Goal: Information Seeking & Learning: Learn about a topic

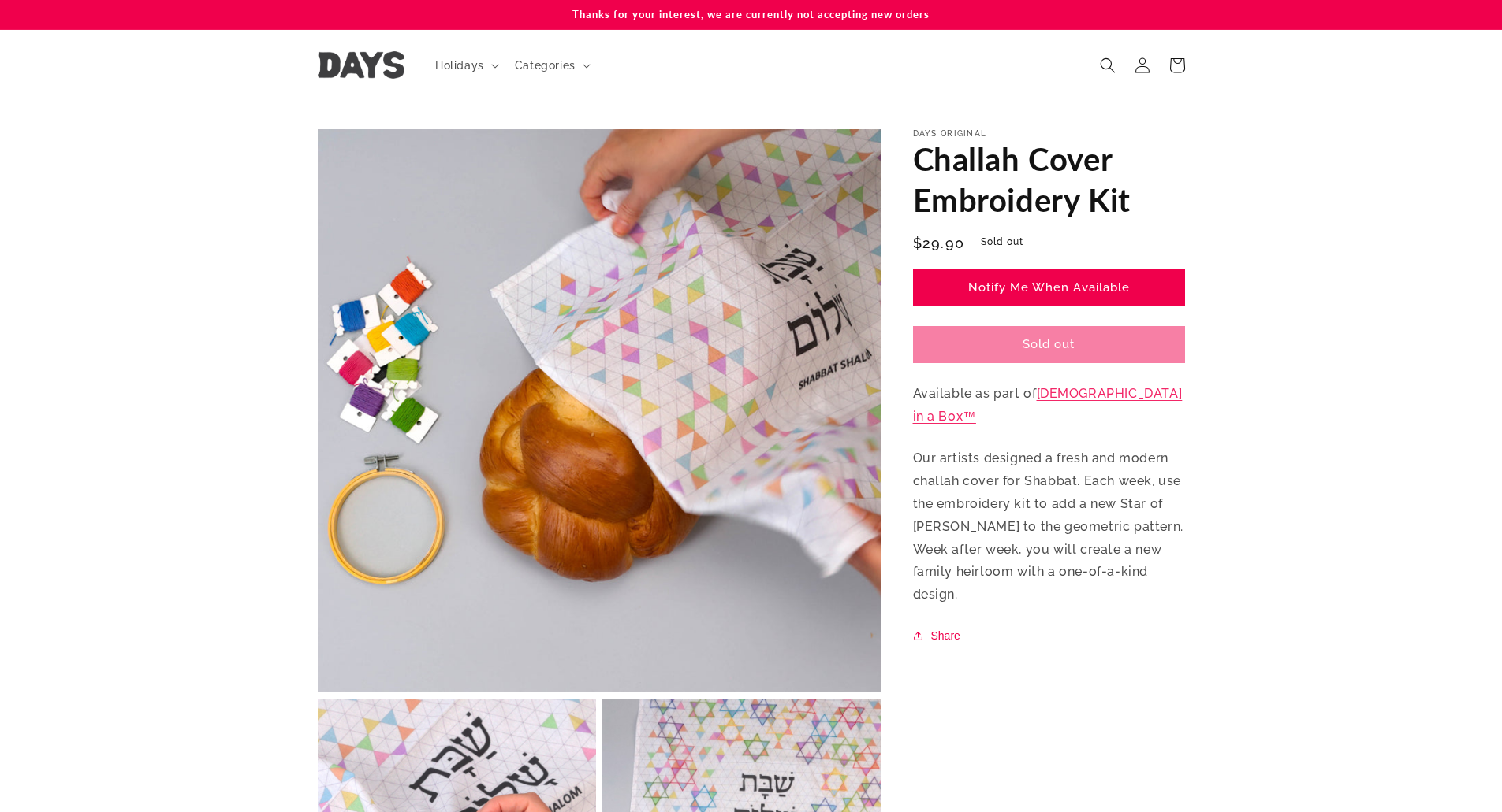
click at [397, 55] on img at bounding box center [361, 65] width 86 height 28
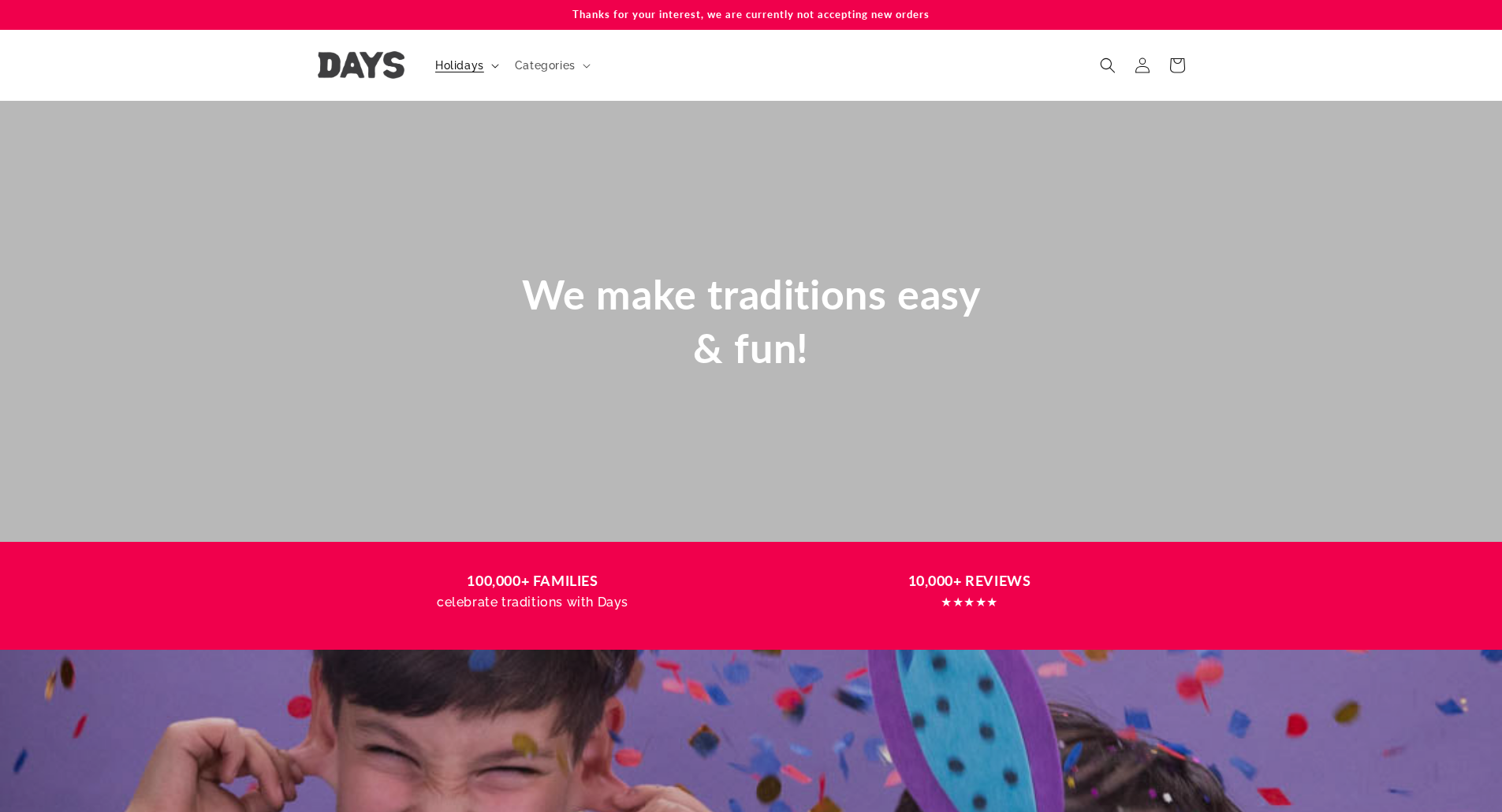
click at [465, 65] on span "Holidays" at bounding box center [459, 65] width 49 height 14
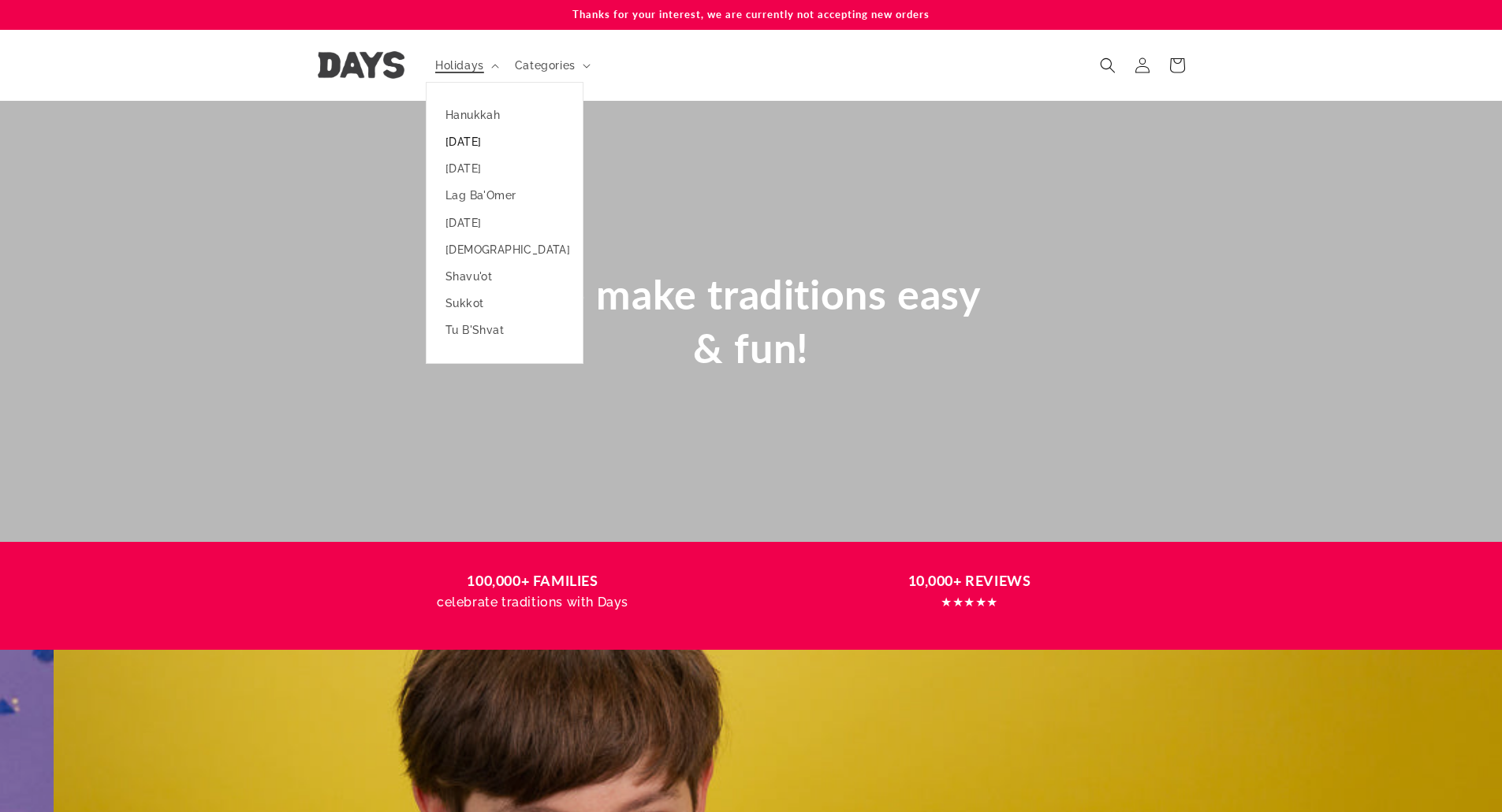
click at [472, 139] on link "[DATE]" at bounding box center [504, 142] width 156 height 27
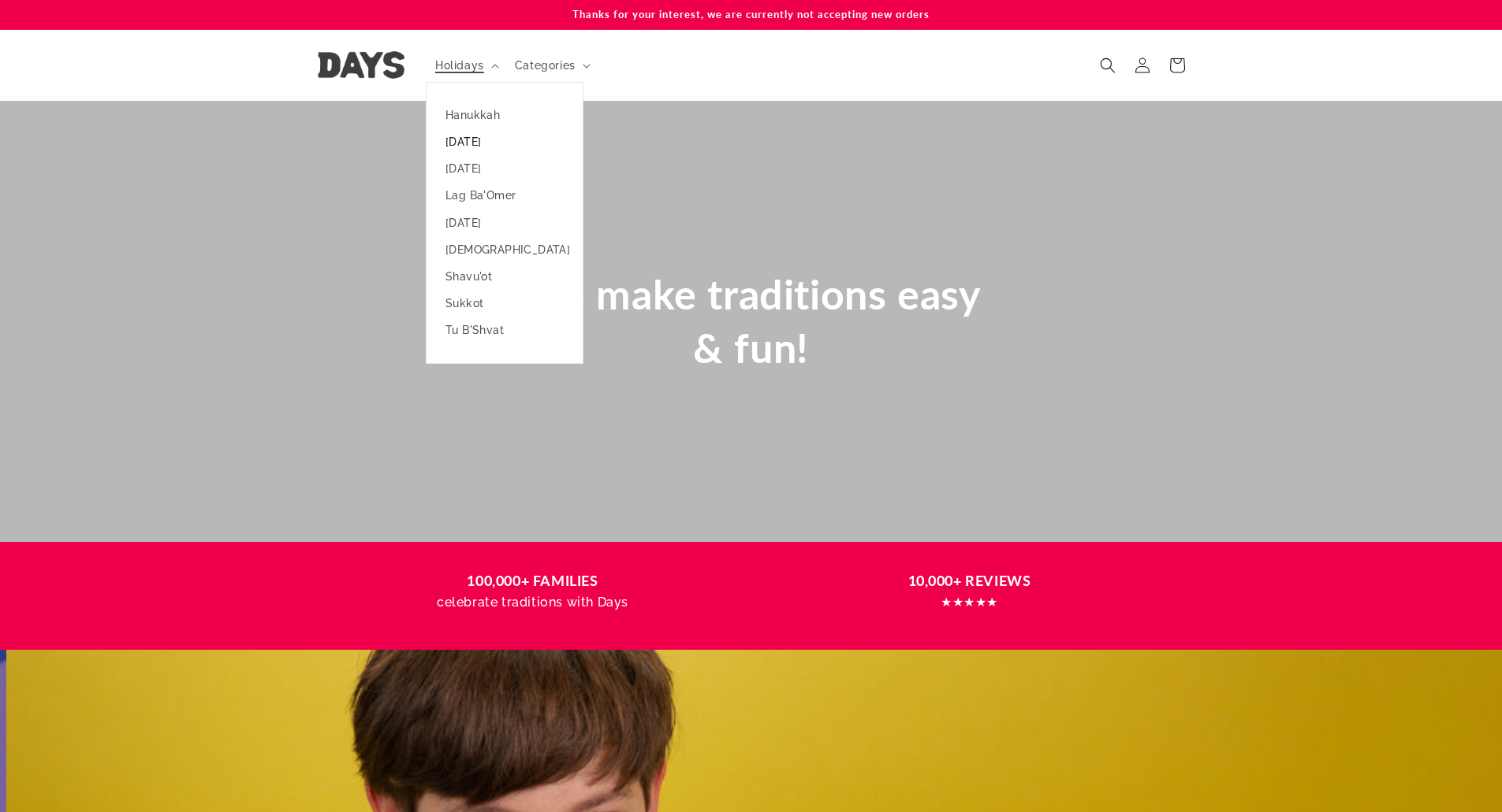
scroll to position [0, 1502]
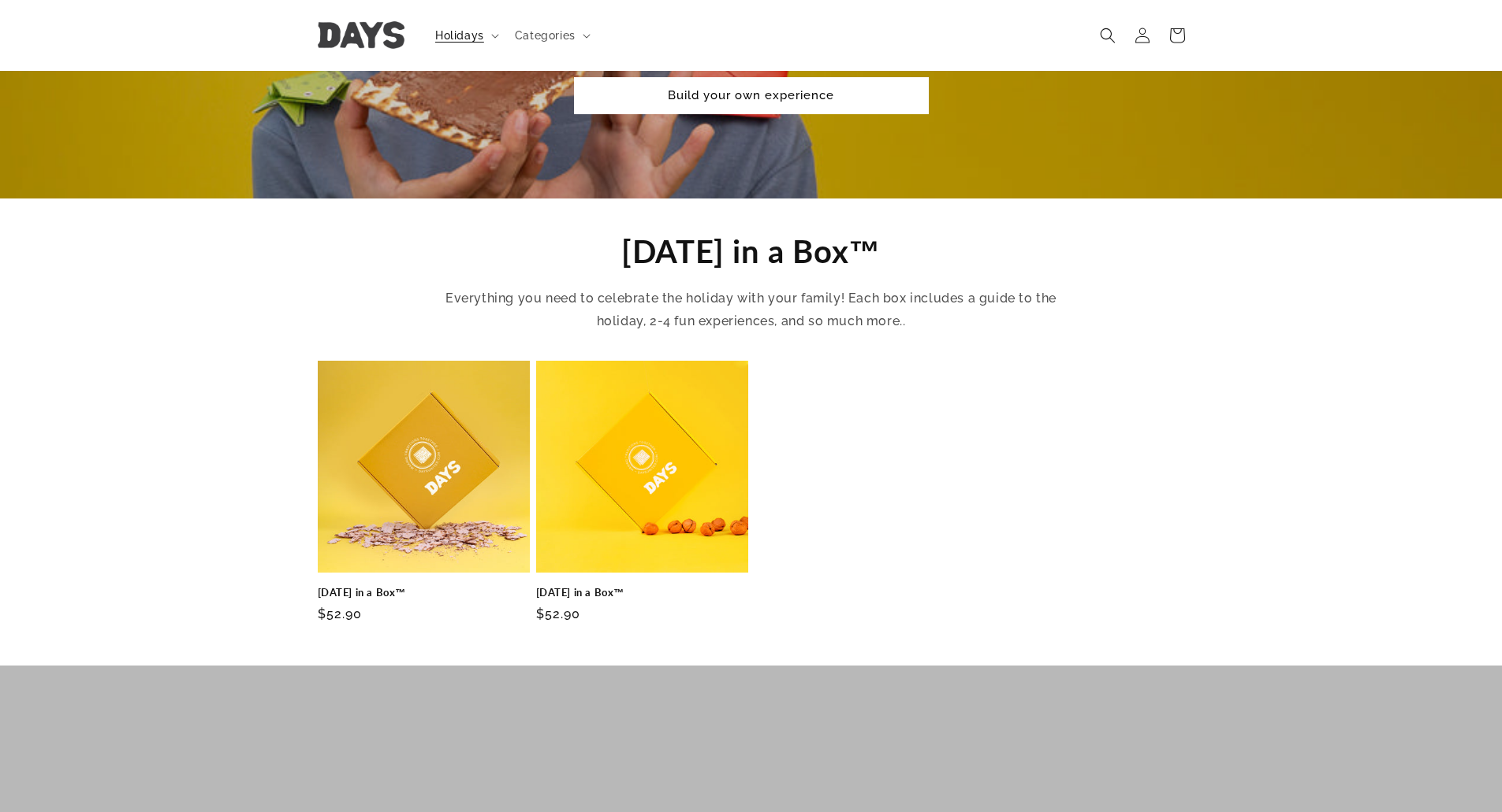
scroll to position [79, 0]
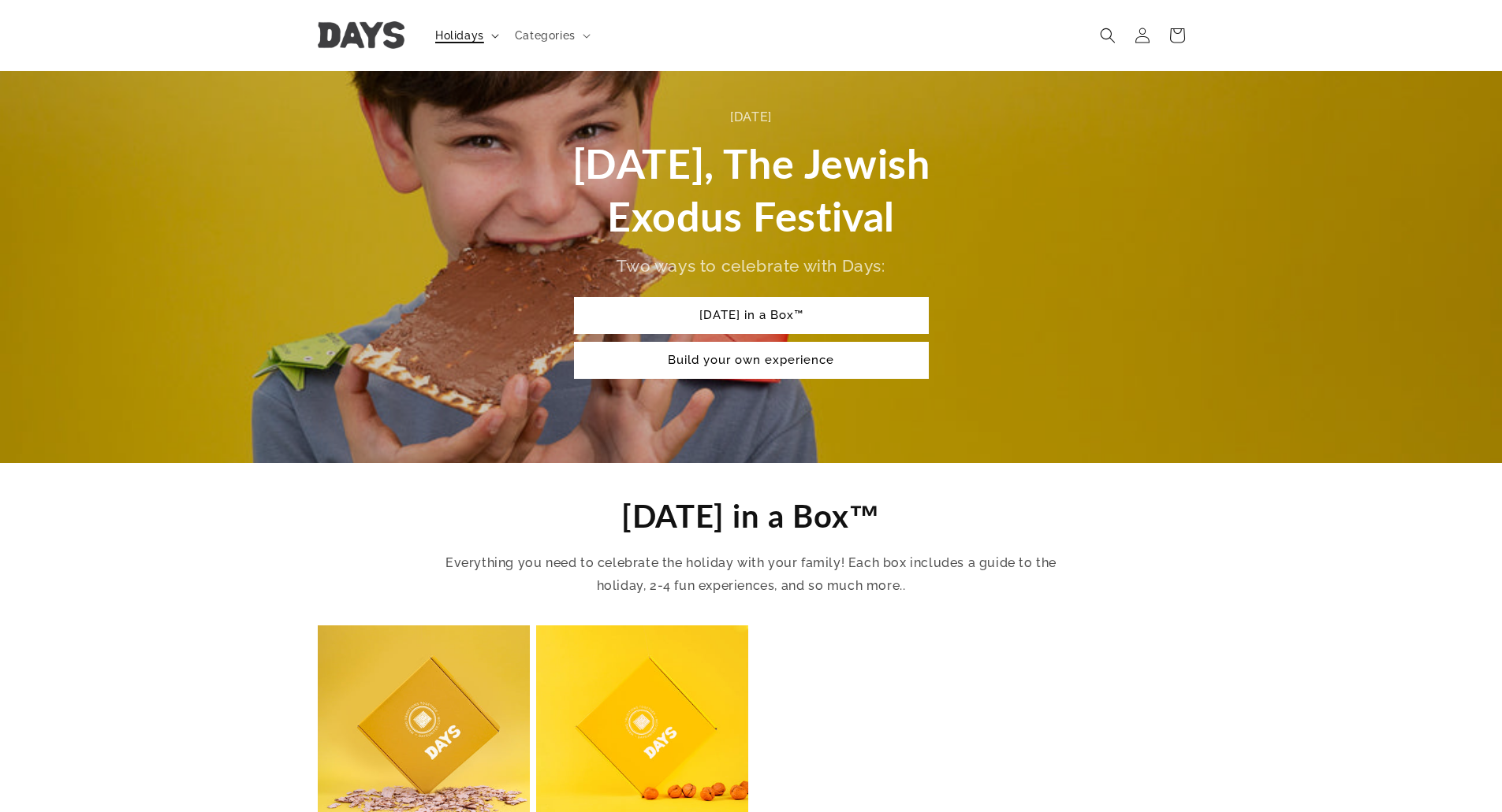
click at [436, 31] on span "Holidays" at bounding box center [459, 35] width 49 height 14
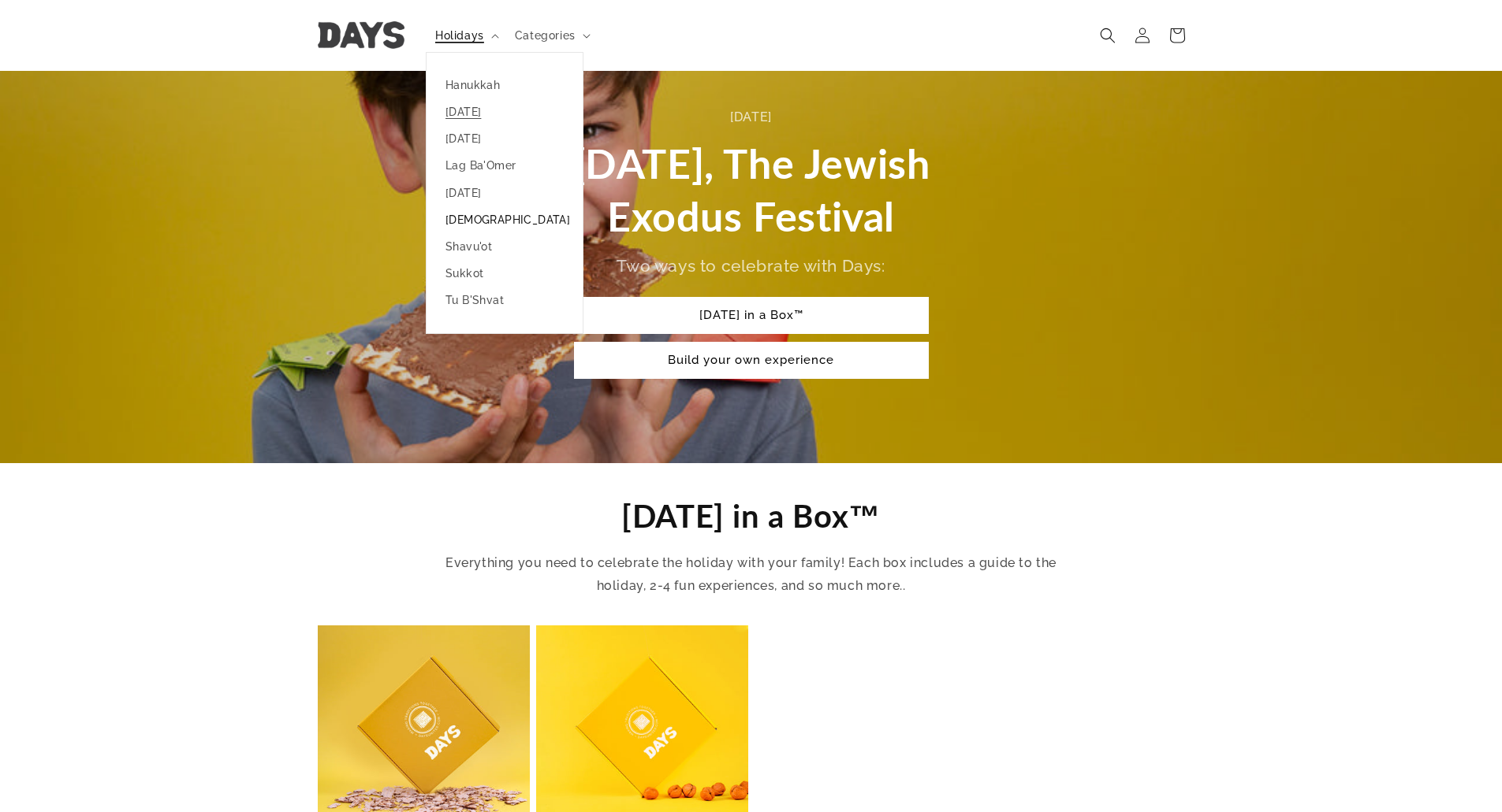
click at [471, 223] on link "[DEMOGRAPHIC_DATA]" at bounding box center [504, 219] width 156 height 27
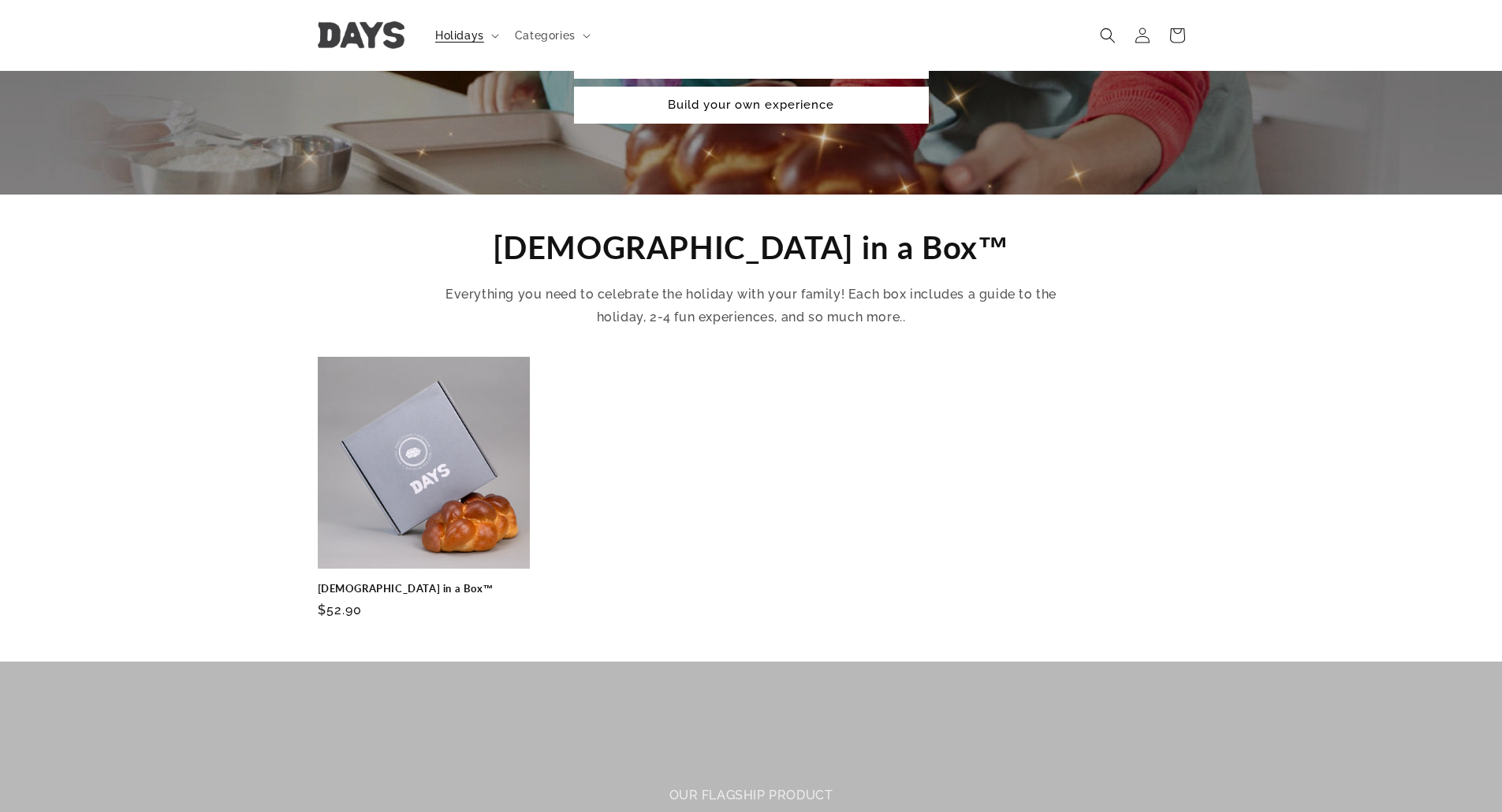
scroll to position [394, 0]
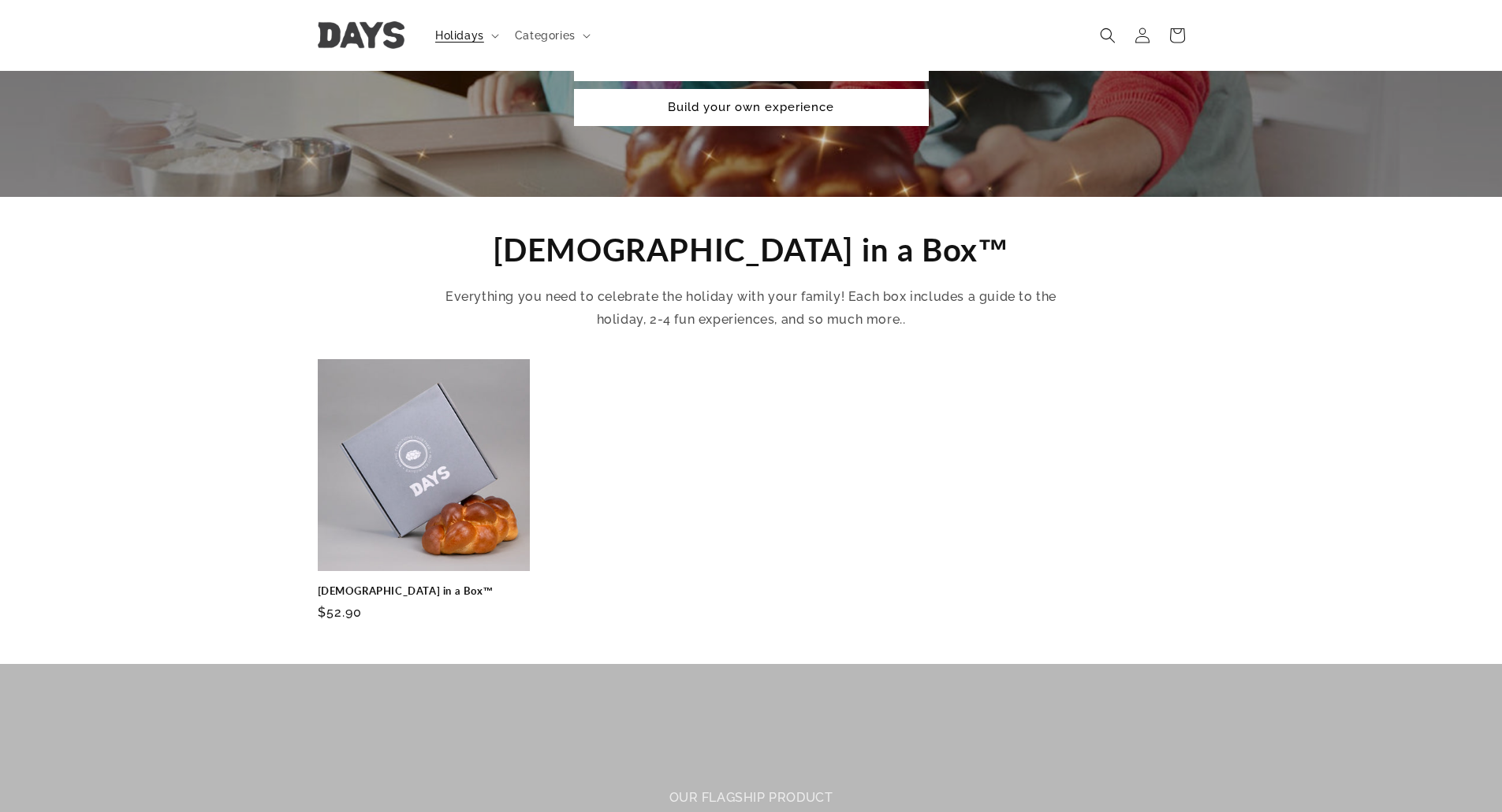
click at [447, 52] on header "Holidays Holidays Hanukkah Passover Purim Lag Ba'Omer" at bounding box center [751, 35] width 946 height 71
click at [451, 38] on span "Holidays" at bounding box center [459, 35] width 49 height 14
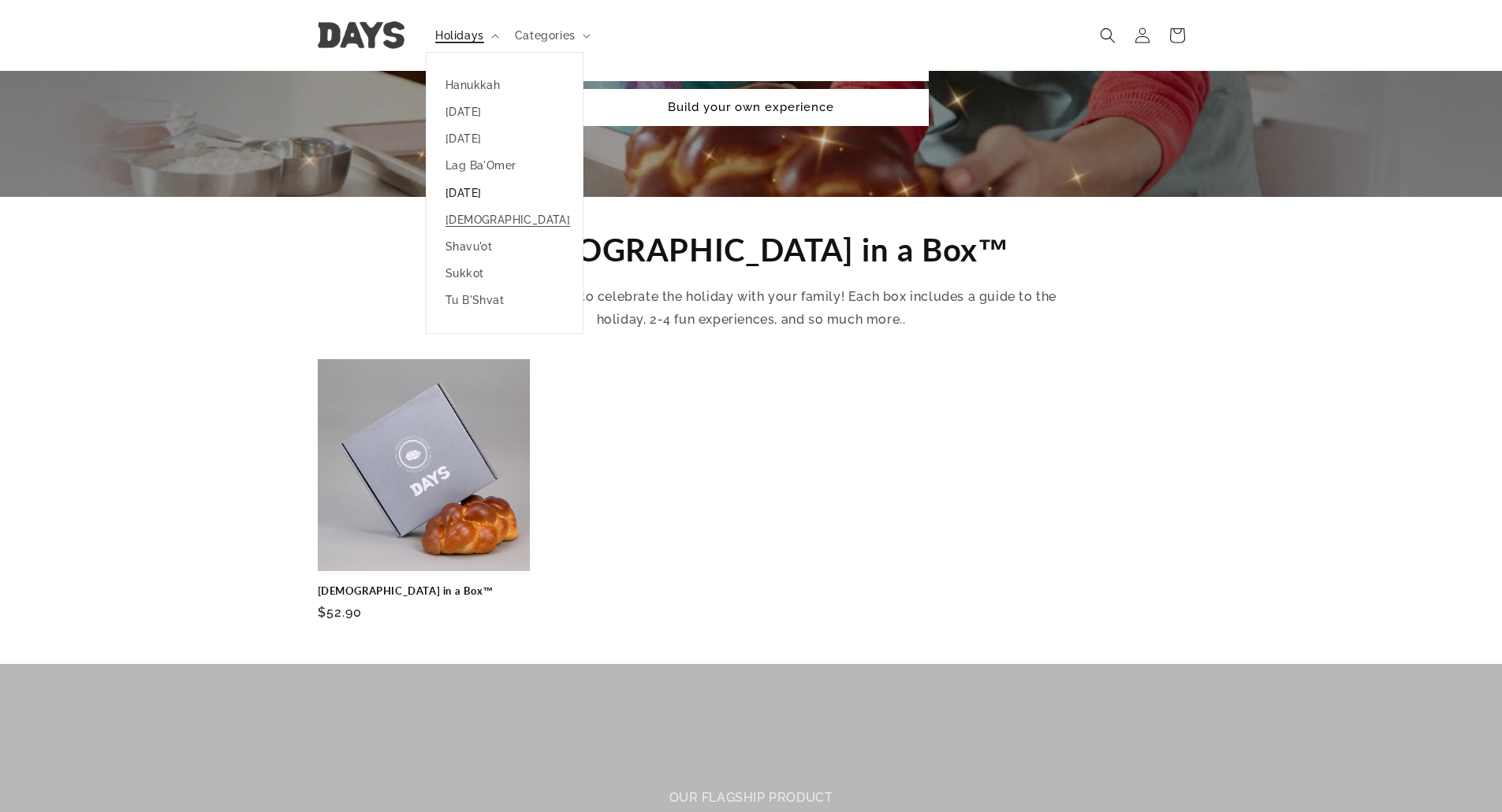
click at [455, 185] on link "[DATE]" at bounding box center [504, 193] width 156 height 27
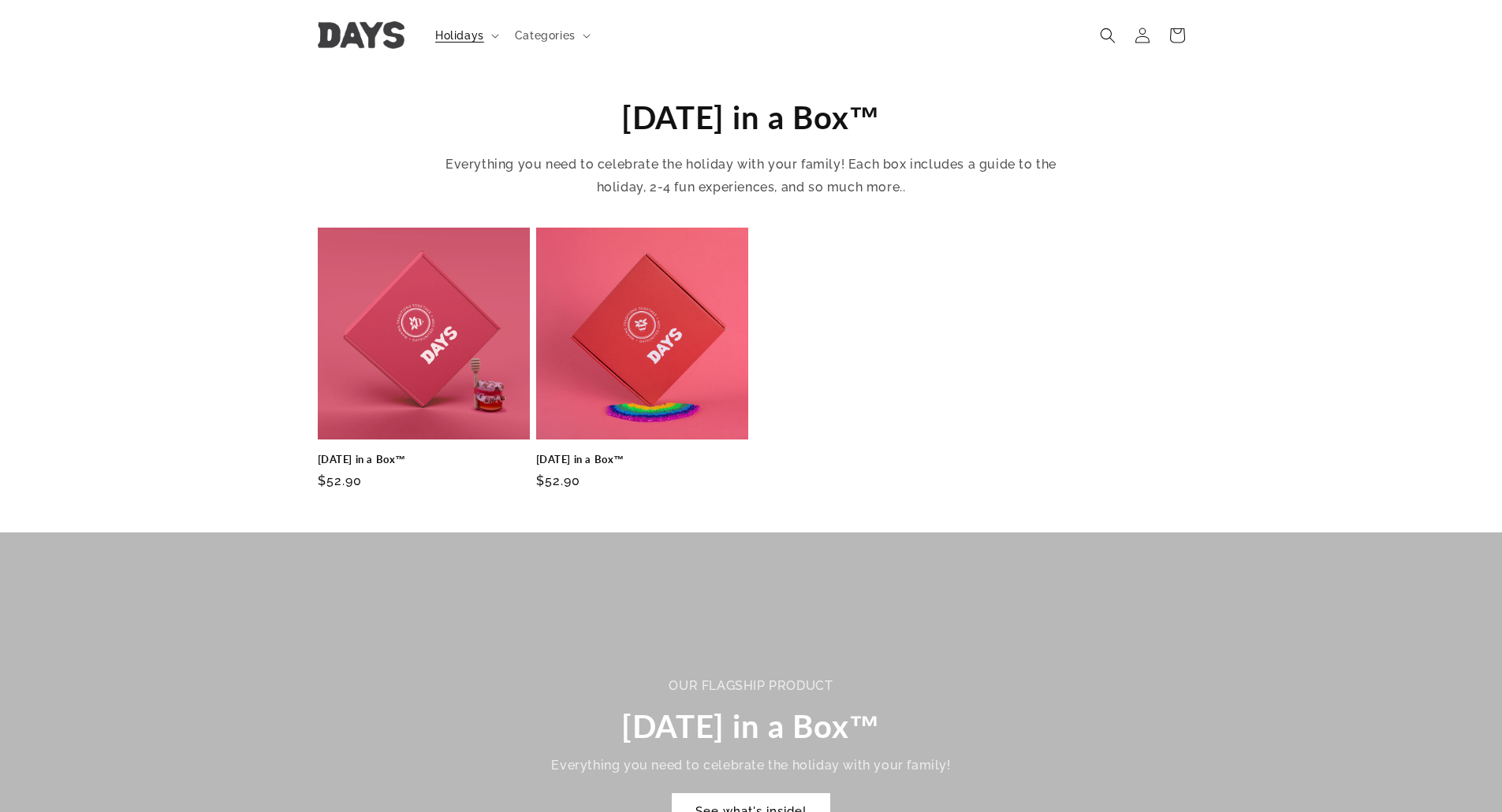
scroll to position [237, 0]
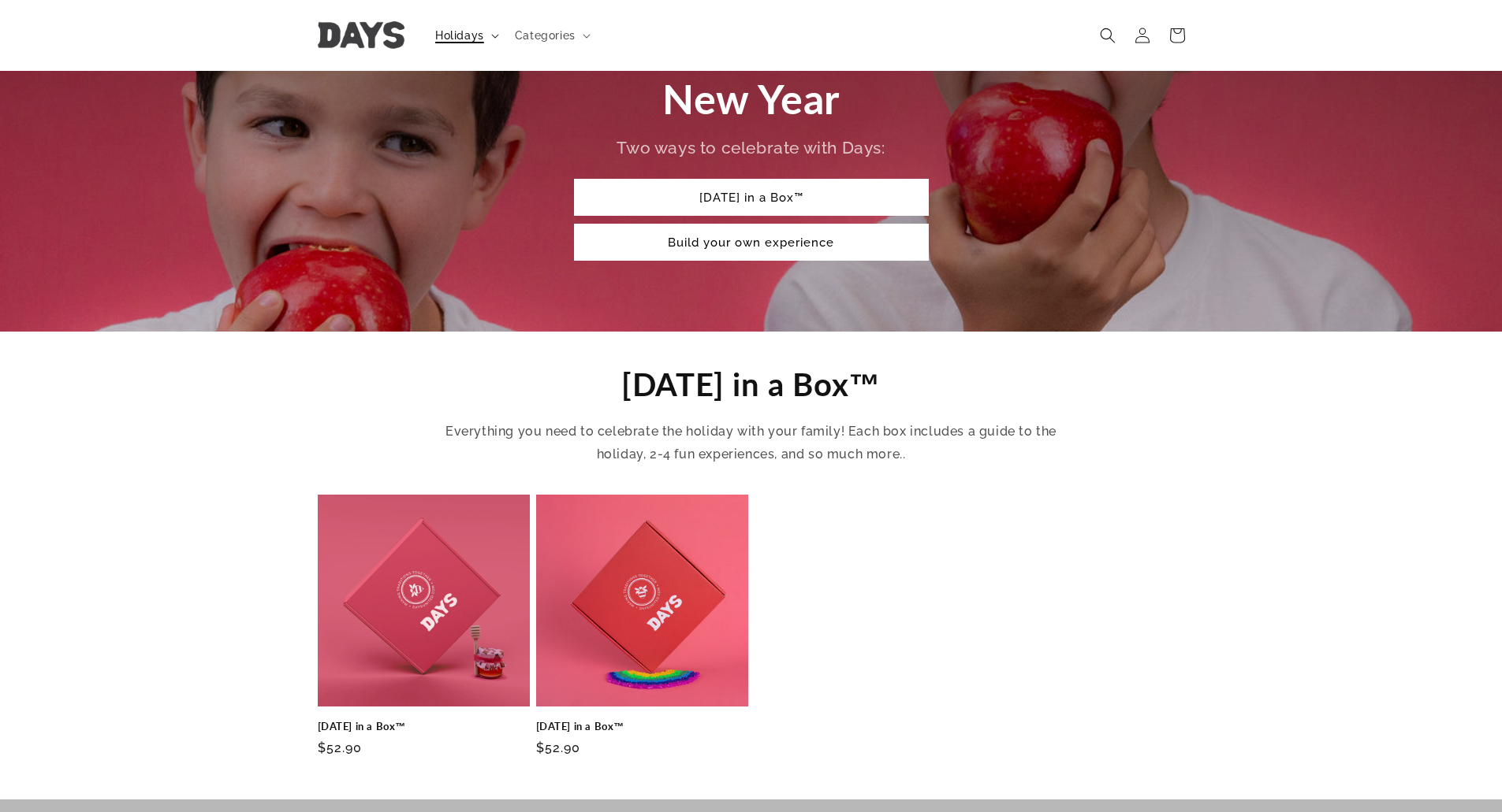
click at [453, 49] on summary "Holidays" at bounding box center [466, 35] width 80 height 33
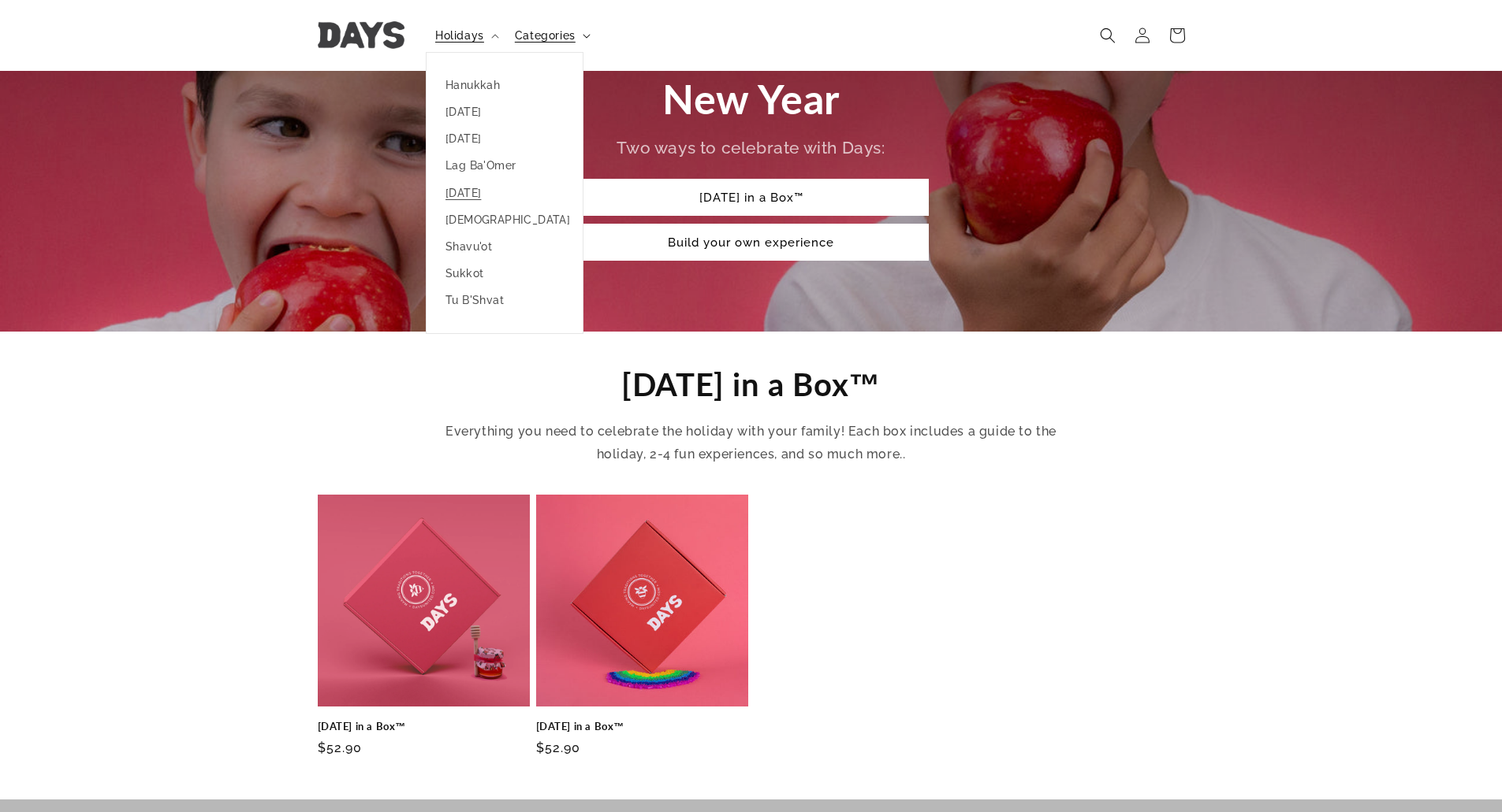
click at [539, 46] on summary "Categories" at bounding box center [551, 35] width 92 height 33
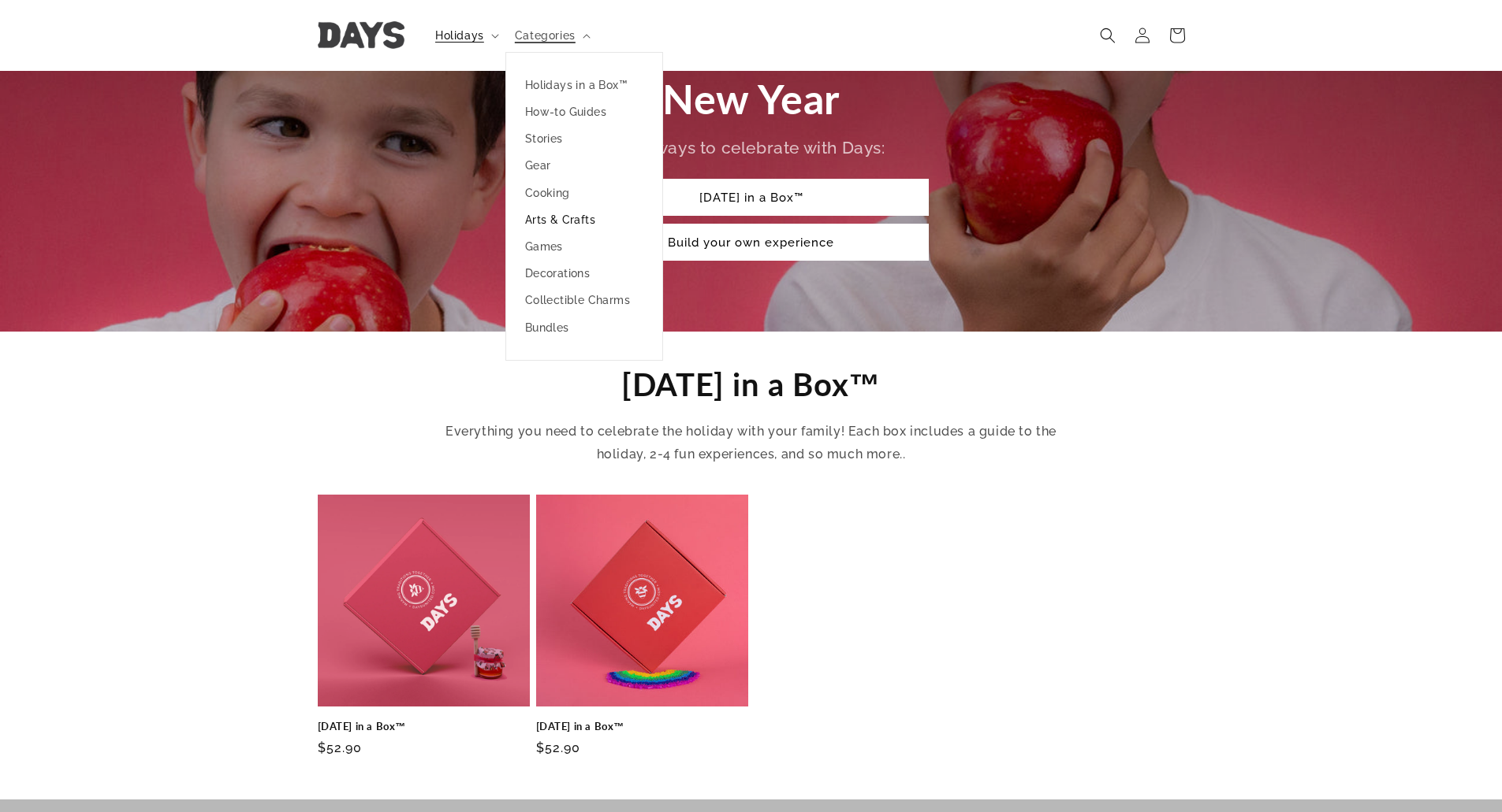
click at [543, 211] on link "Arts & Crafts" at bounding box center [584, 219] width 156 height 27
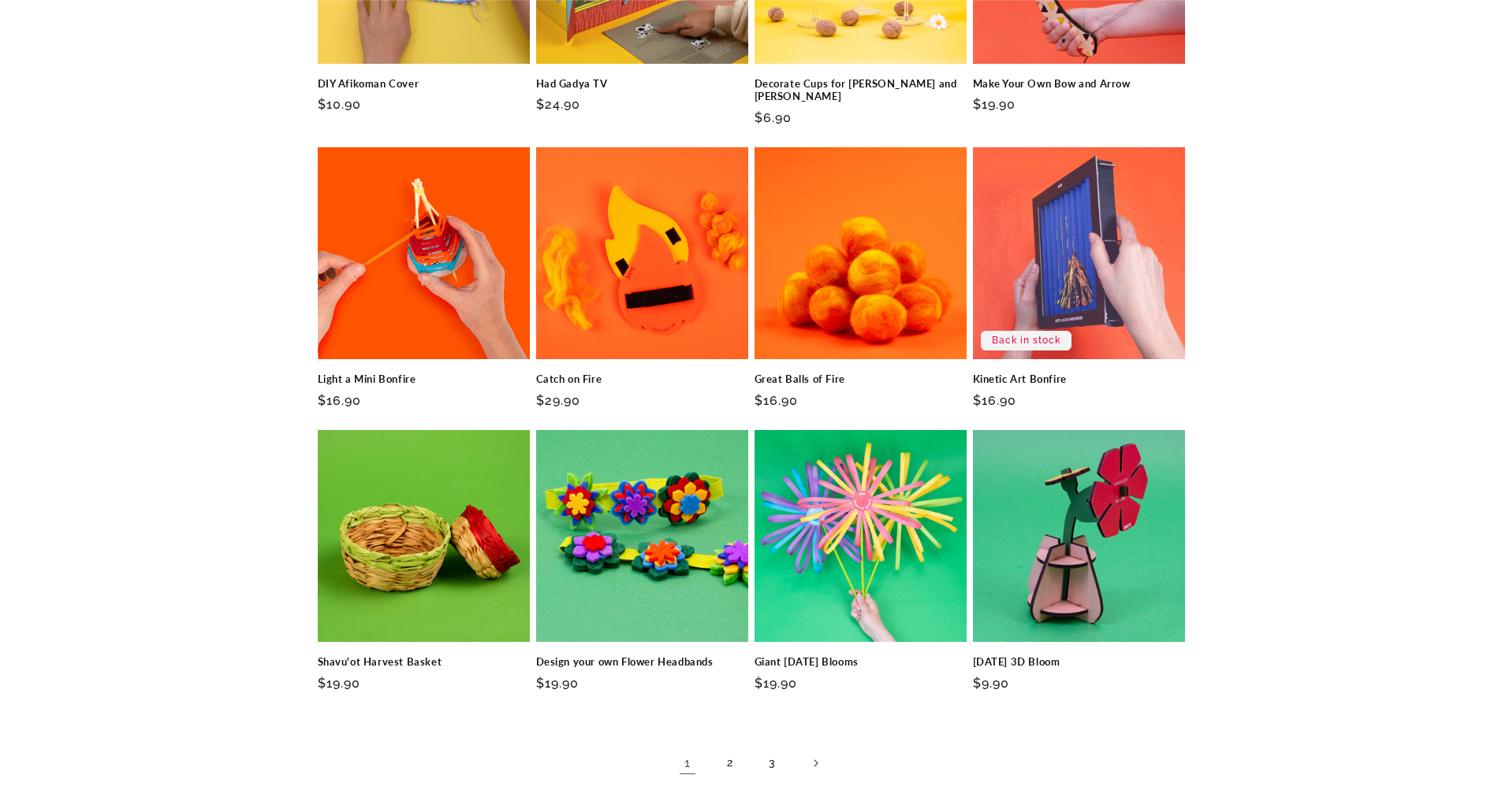
scroll to position [866, 0]
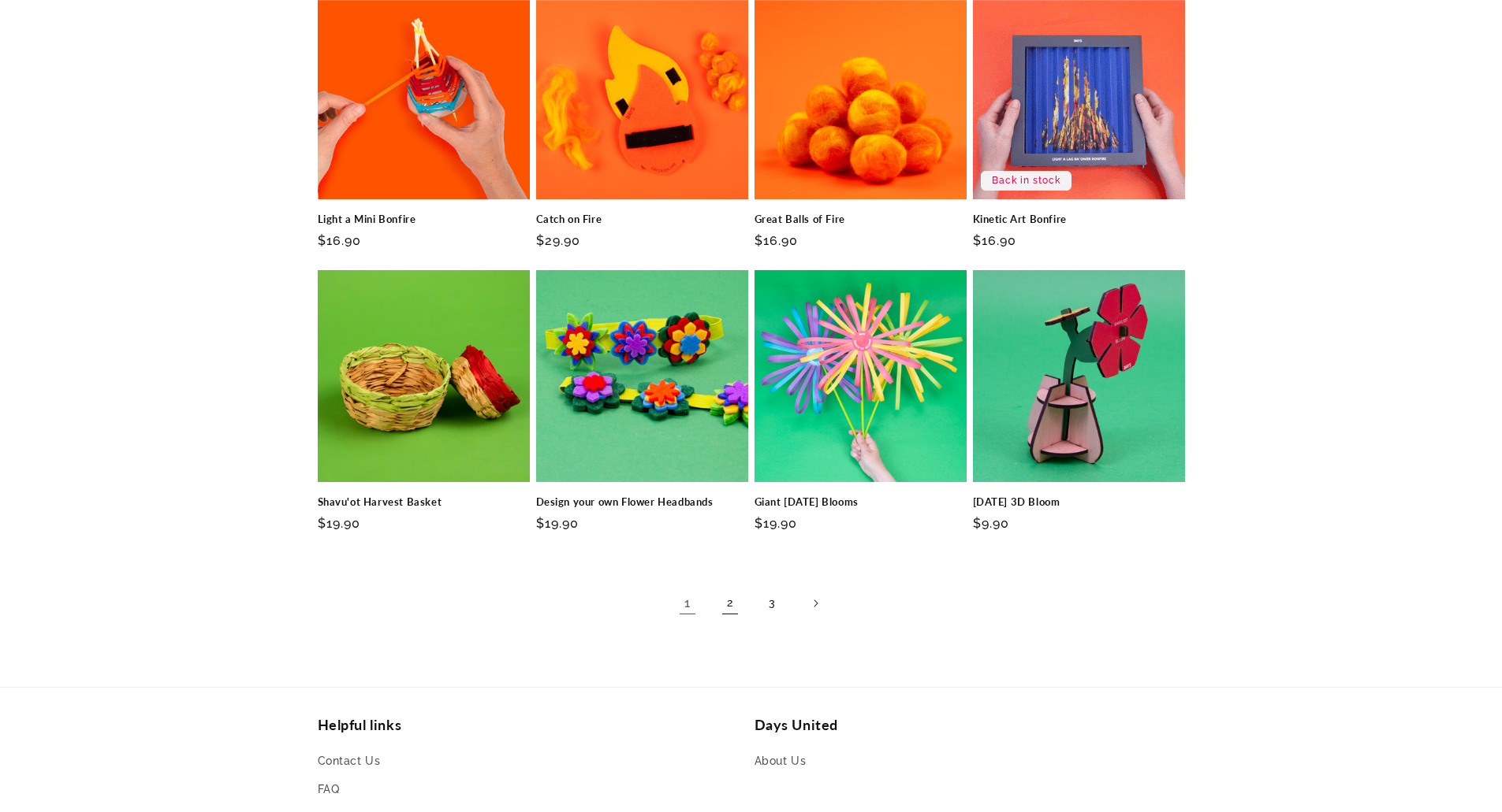
click at [728, 591] on link "2" at bounding box center [730, 604] width 35 height 35
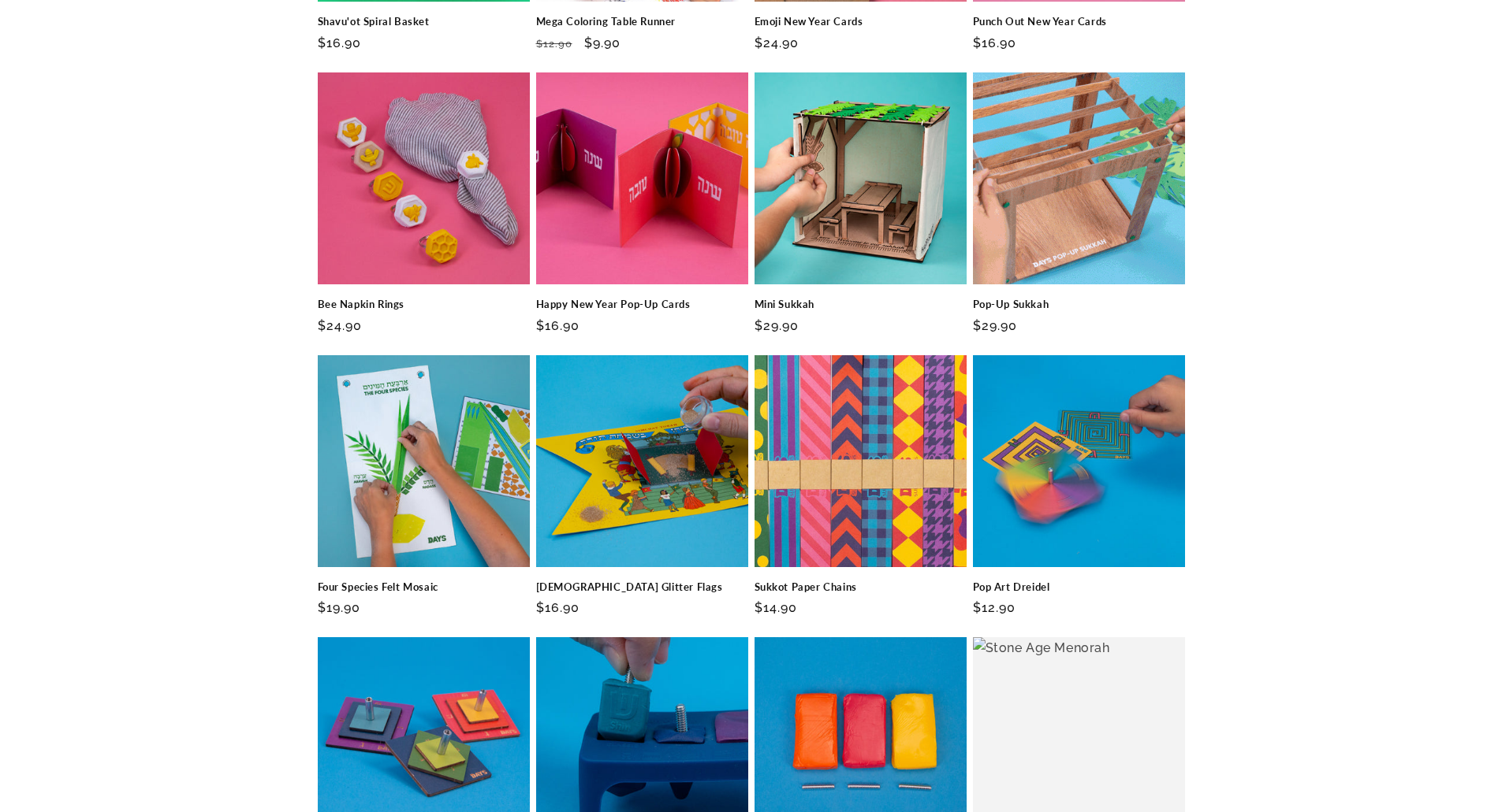
scroll to position [866, 0]
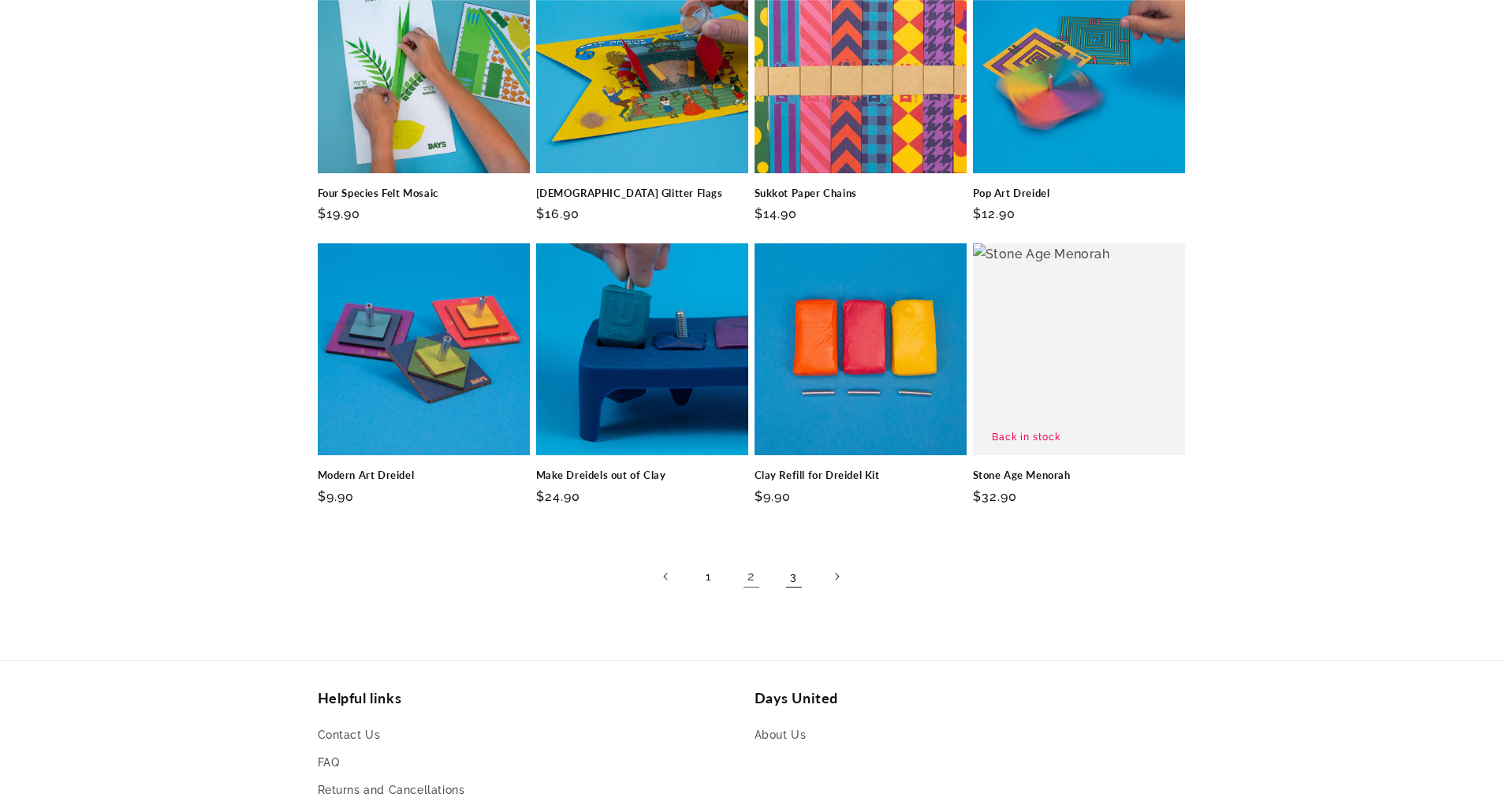
click at [796, 575] on link "3" at bounding box center [793, 577] width 35 height 35
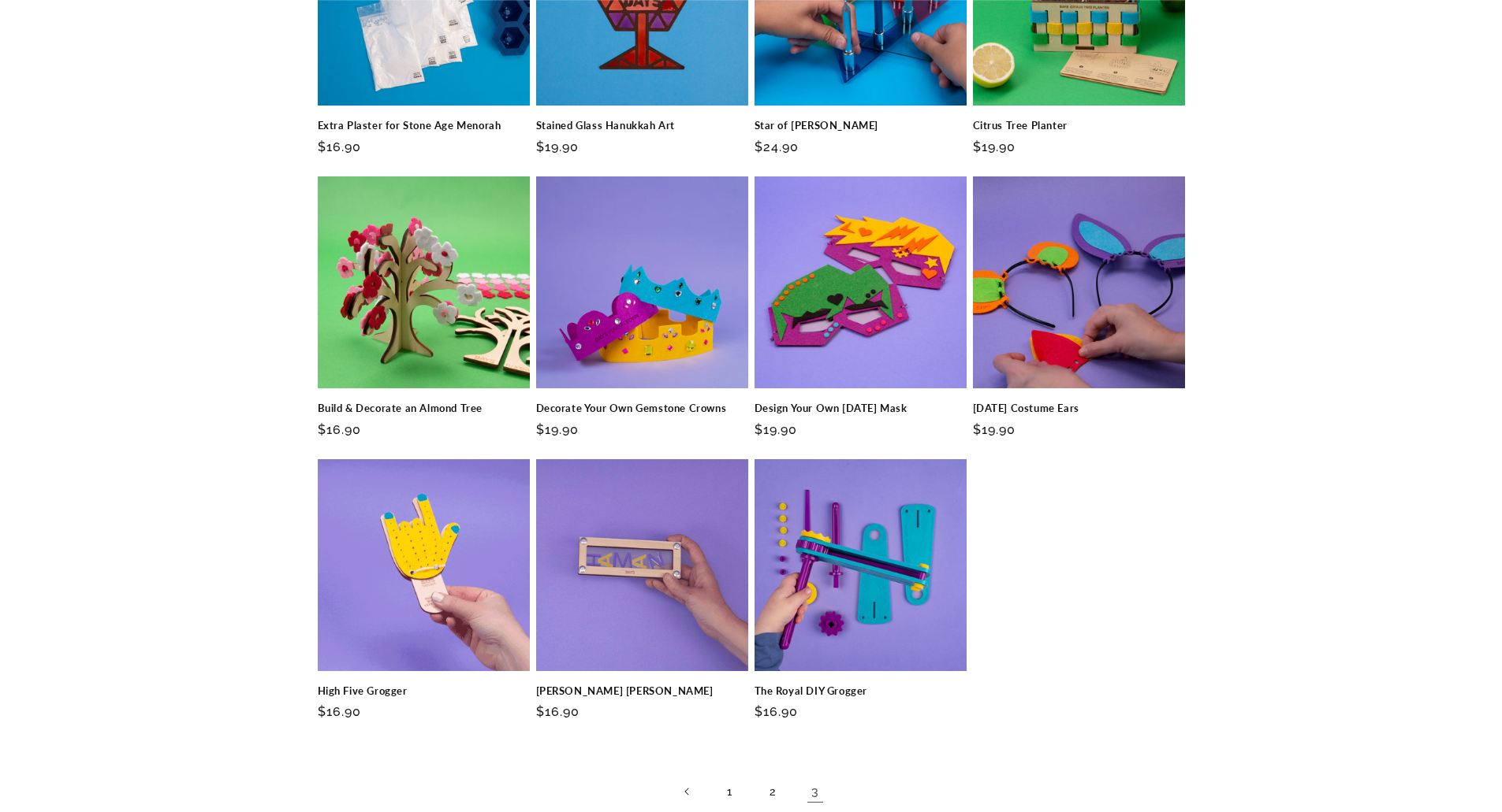
scroll to position [473, 0]
